Goal: Navigation & Orientation: Go to known website

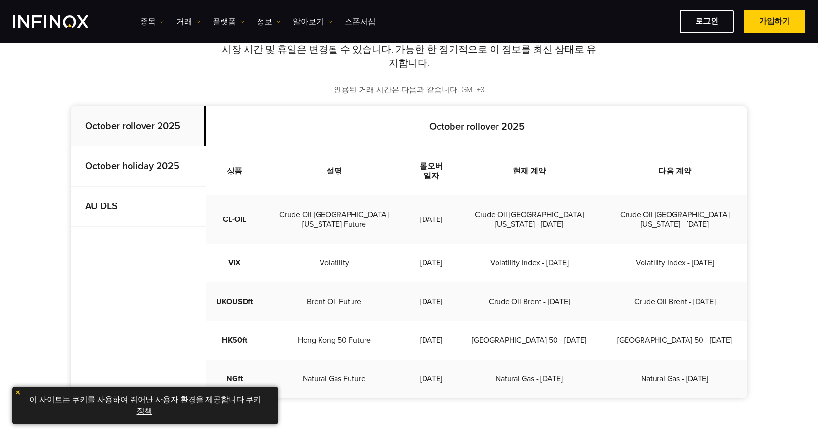
scroll to position [338, 0]
